Goal: Navigation & Orientation: Go to known website

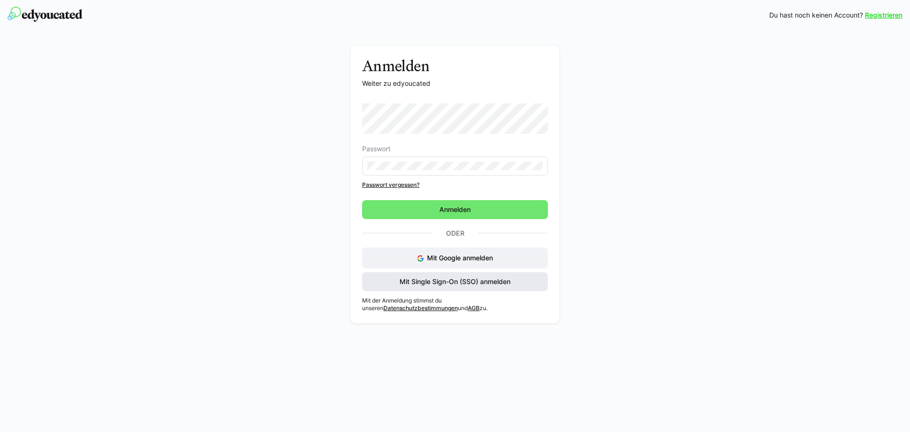
click at [443, 276] on span "Mit Single Sign-On (SSO) anmelden" at bounding box center [455, 281] width 186 height 19
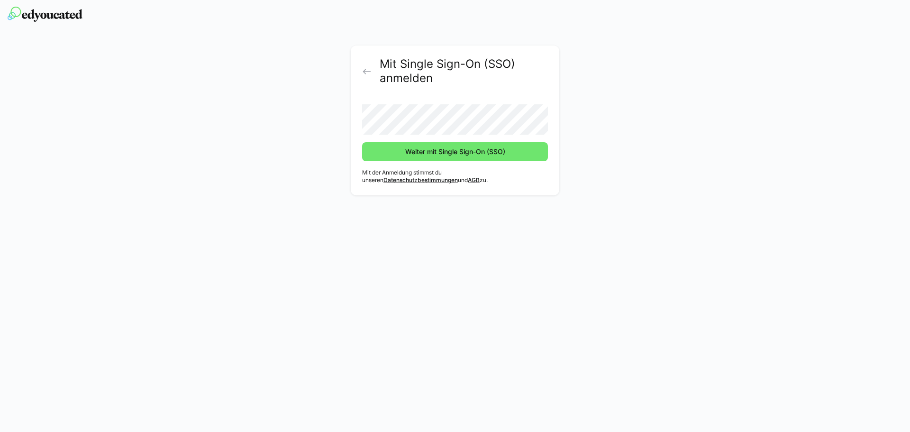
click at [362, 142] on button "Weiter mit Single Sign-On (SSO)" at bounding box center [455, 151] width 186 height 19
